Goal: Obtain resource: Download file/media

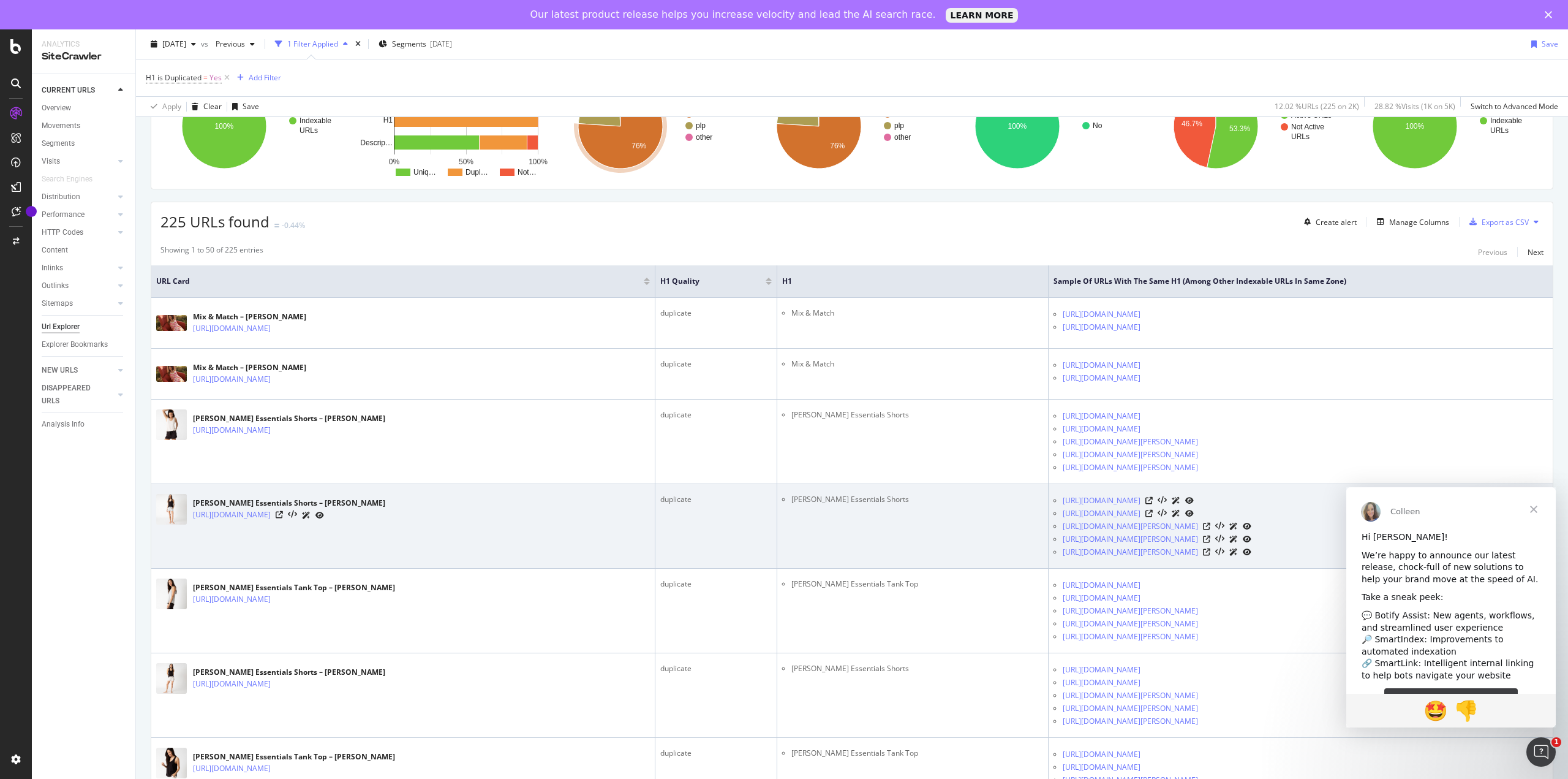
scroll to position [184, 0]
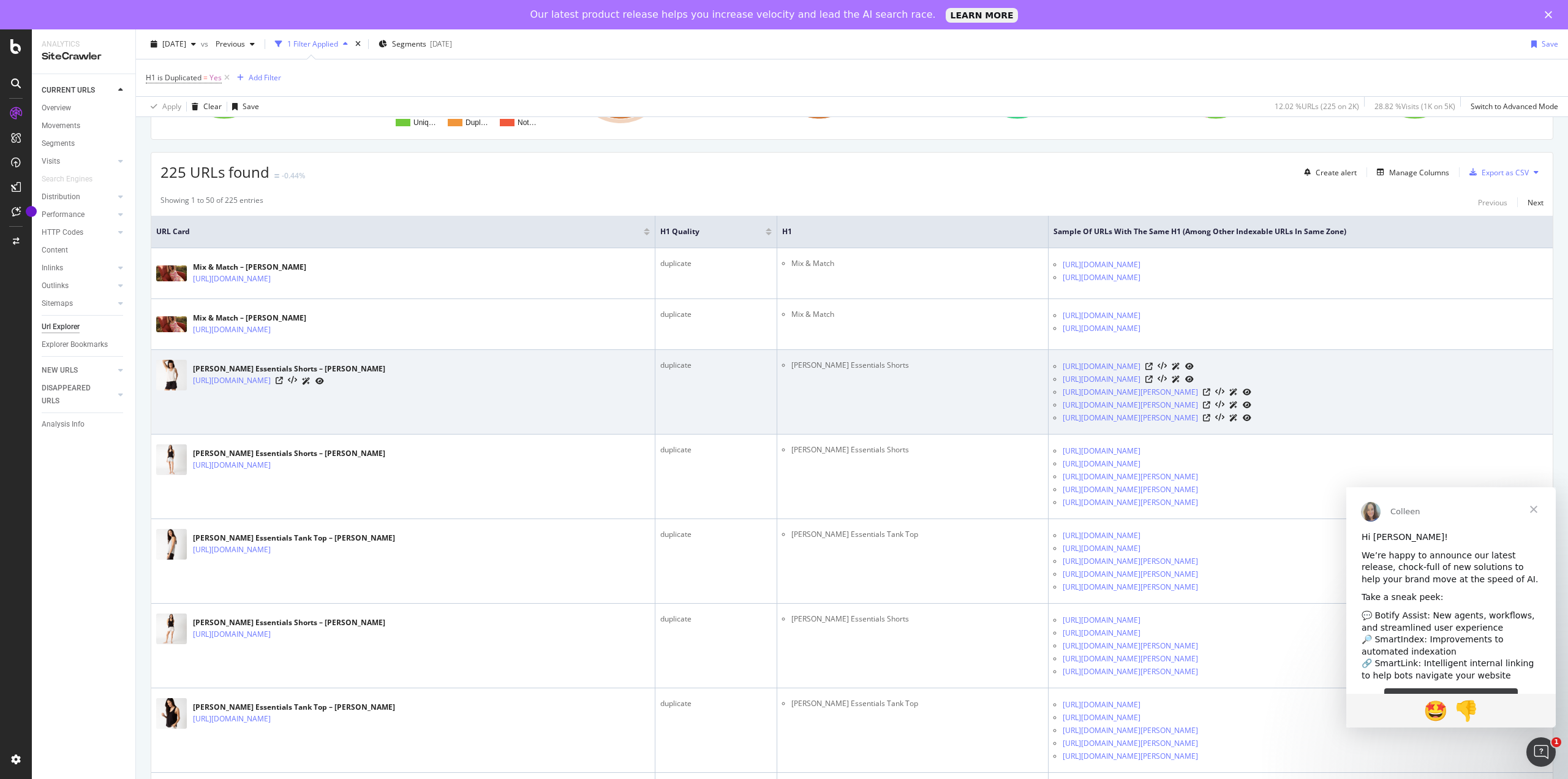
click at [549, 385] on div "[PERSON_NAME] Essentials Shorts – [PERSON_NAME] [URL][DOMAIN_NAME]" at bounding box center [403, 374] width 494 height 30
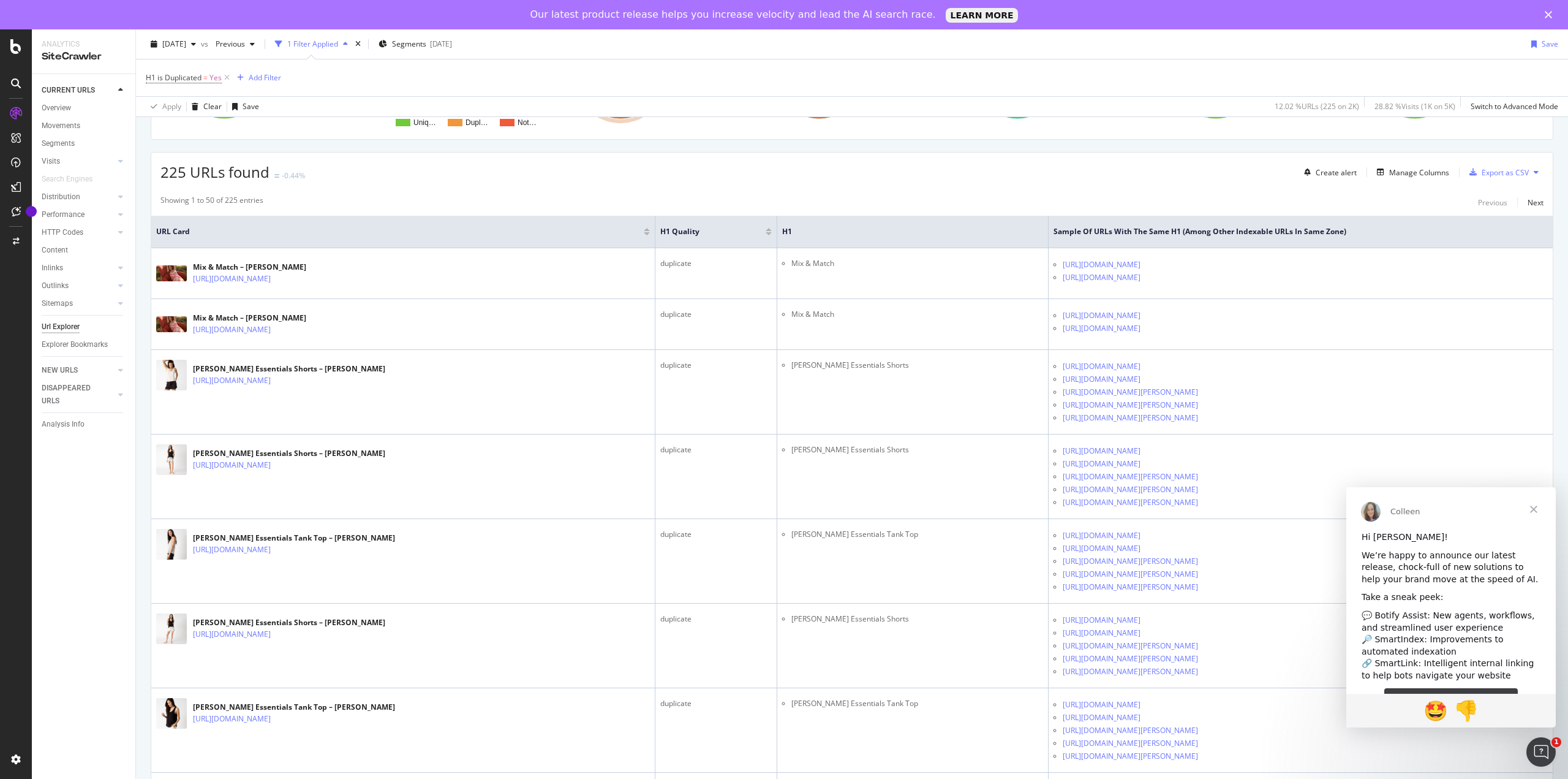
click at [1538, 509] on span "Close" at bounding box center [1533, 509] width 44 height 44
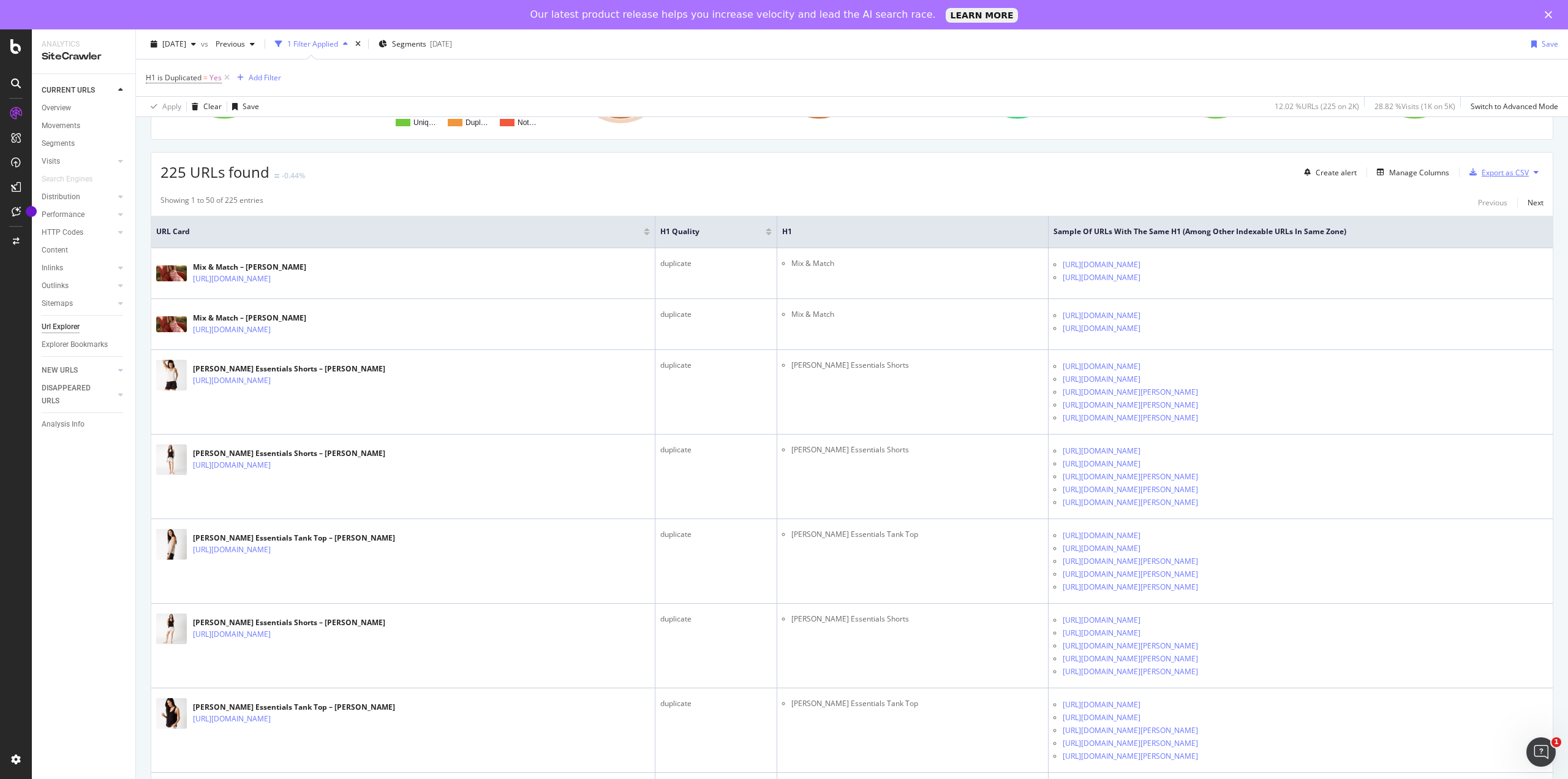
click at [1492, 172] on div "Export as CSV" at bounding box center [1504, 172] width 47 height 10
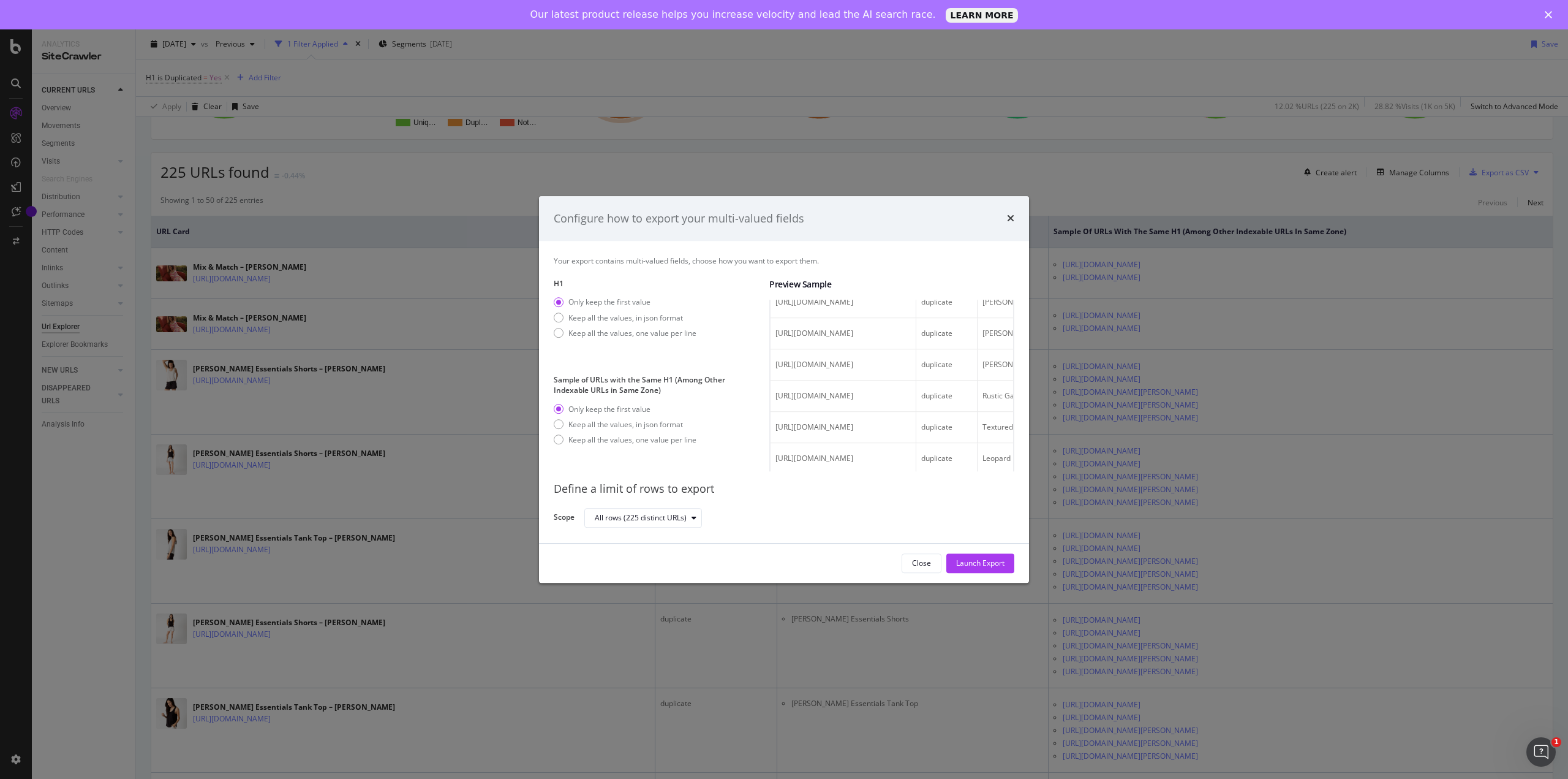
scroll to position [361, 0]
click at [588, 443] on div "Keep all the values, one value per line" at bounding box center [632, 439] width 128 height 10
click at [565, 415] on div "Only keep the first value" at bounding box center [625, 413] width 143 height 10
click at [1019, 217] on div "Configure how to export your multi-valued fields" at bounding box center [783, 218] width 490 height 45
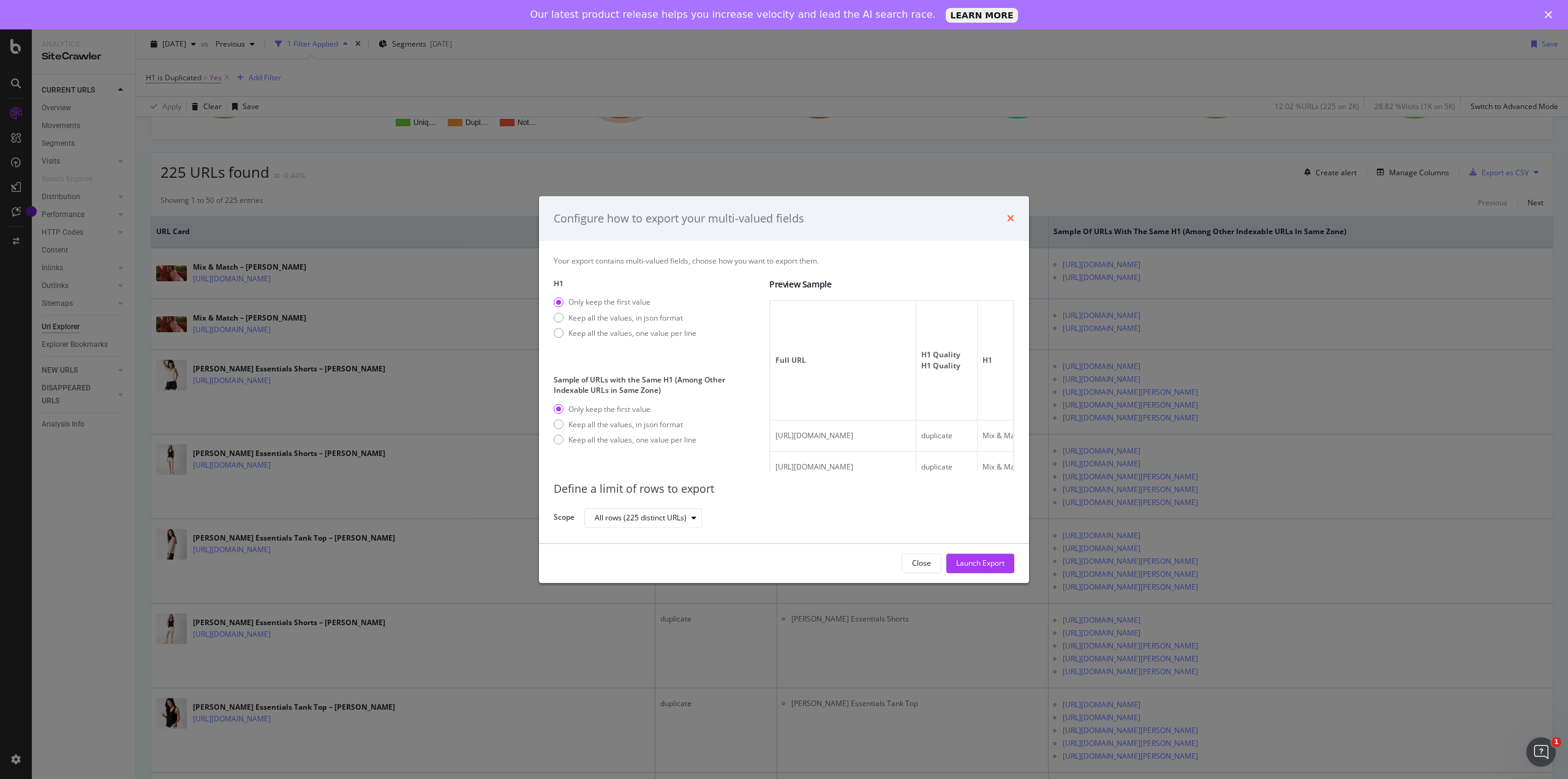
click at [1011, 221] on icon "times" at bounding box center [1010, 218] width 7 height 10
